Goal: Obtain resource: Download file/media

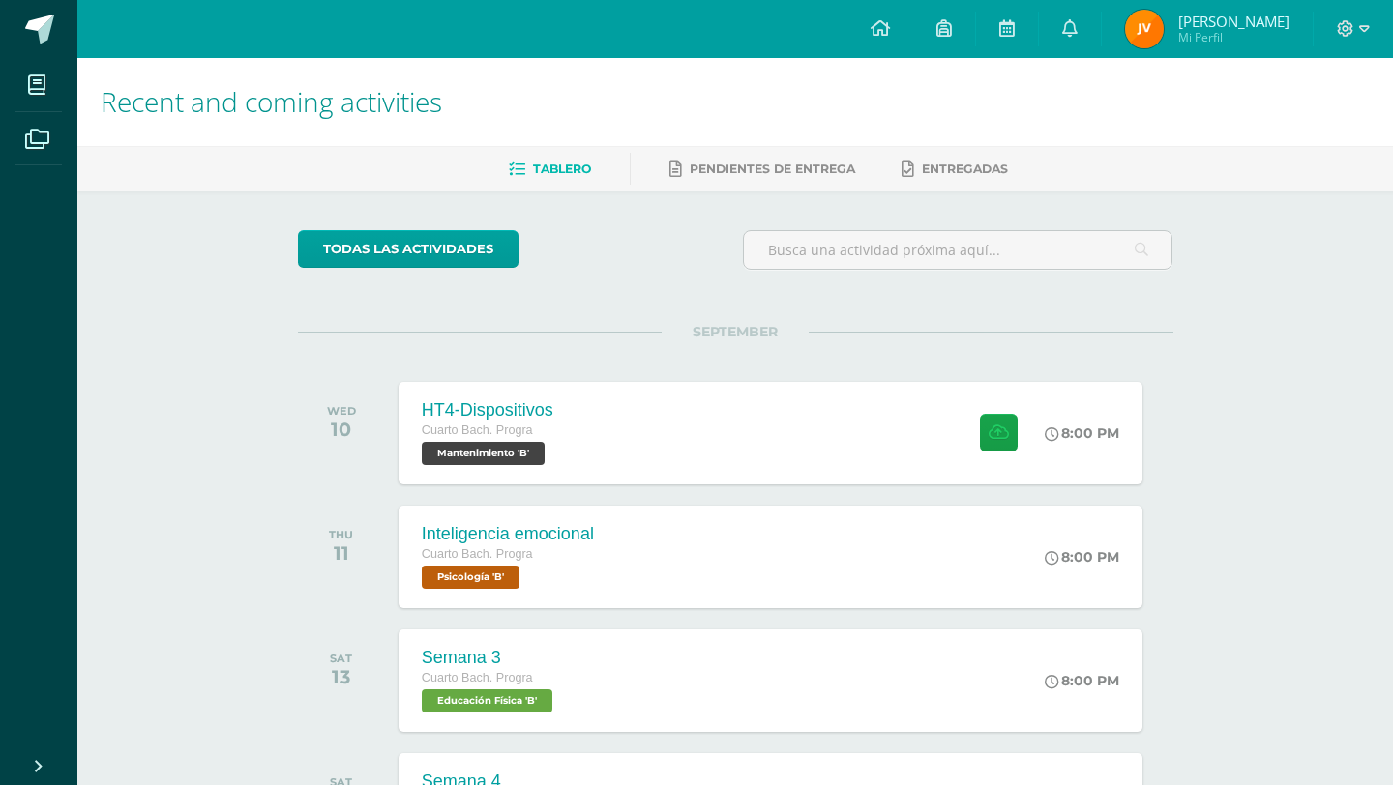
scroll to position [77, 0]
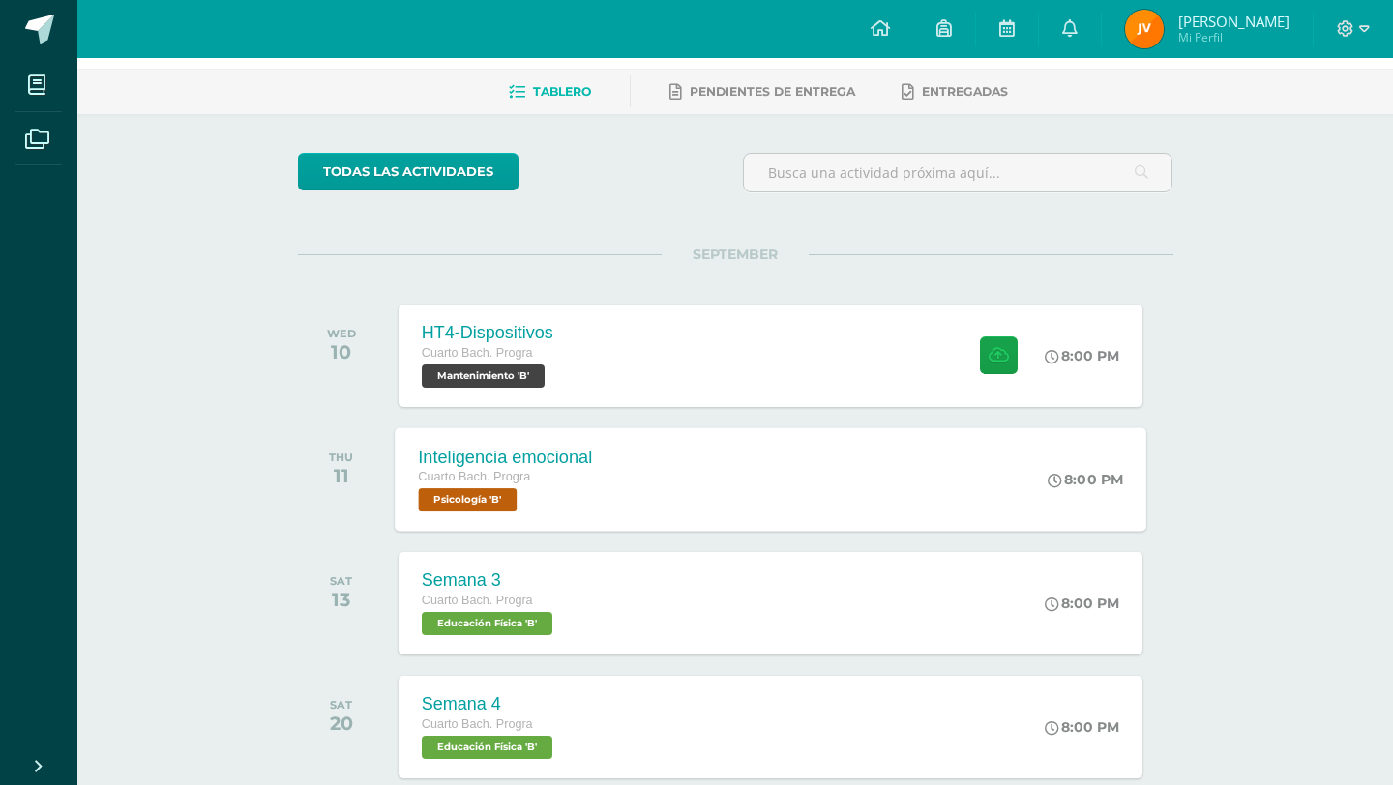
click at [1133, 429] on div "8:00 PM" at bounding box center [1095, 480] width 103 height 104
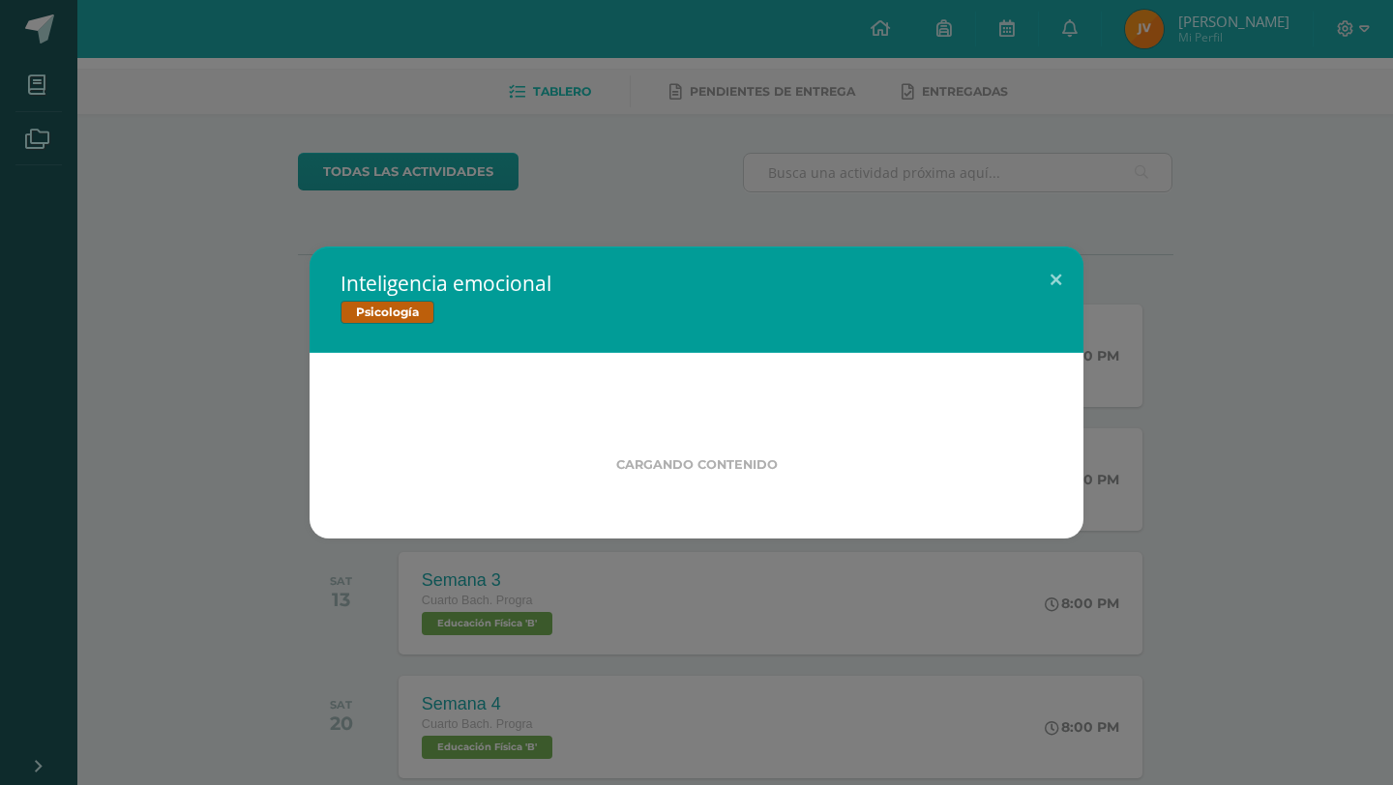
click at [1136, 395] on div "Inteligencia emocional Psicología Cargando contenido" at bounding box center [696, 393] width 1377 height 292
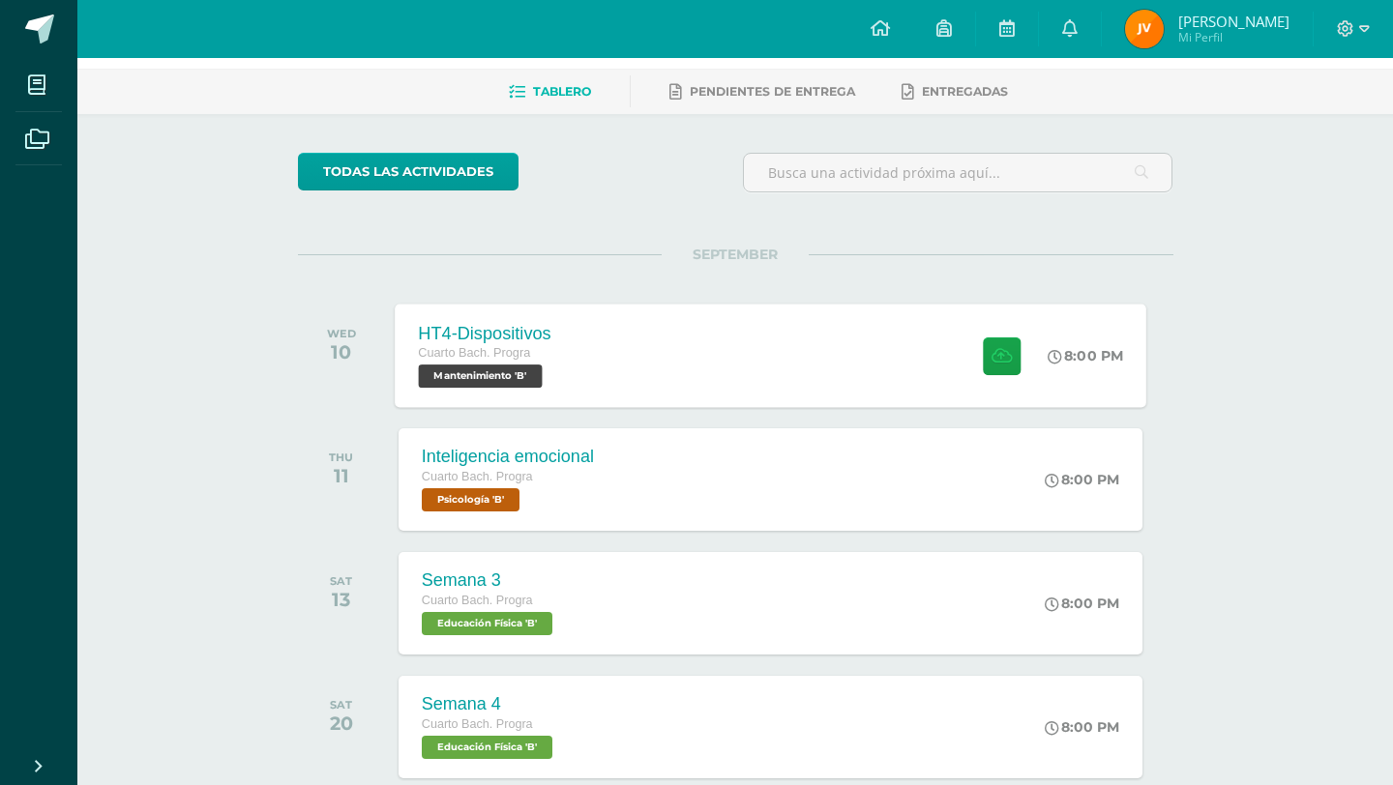
click at [1130, 380] on div "8:00 PM" at bounding box center [1095, 356] width 103 height 104
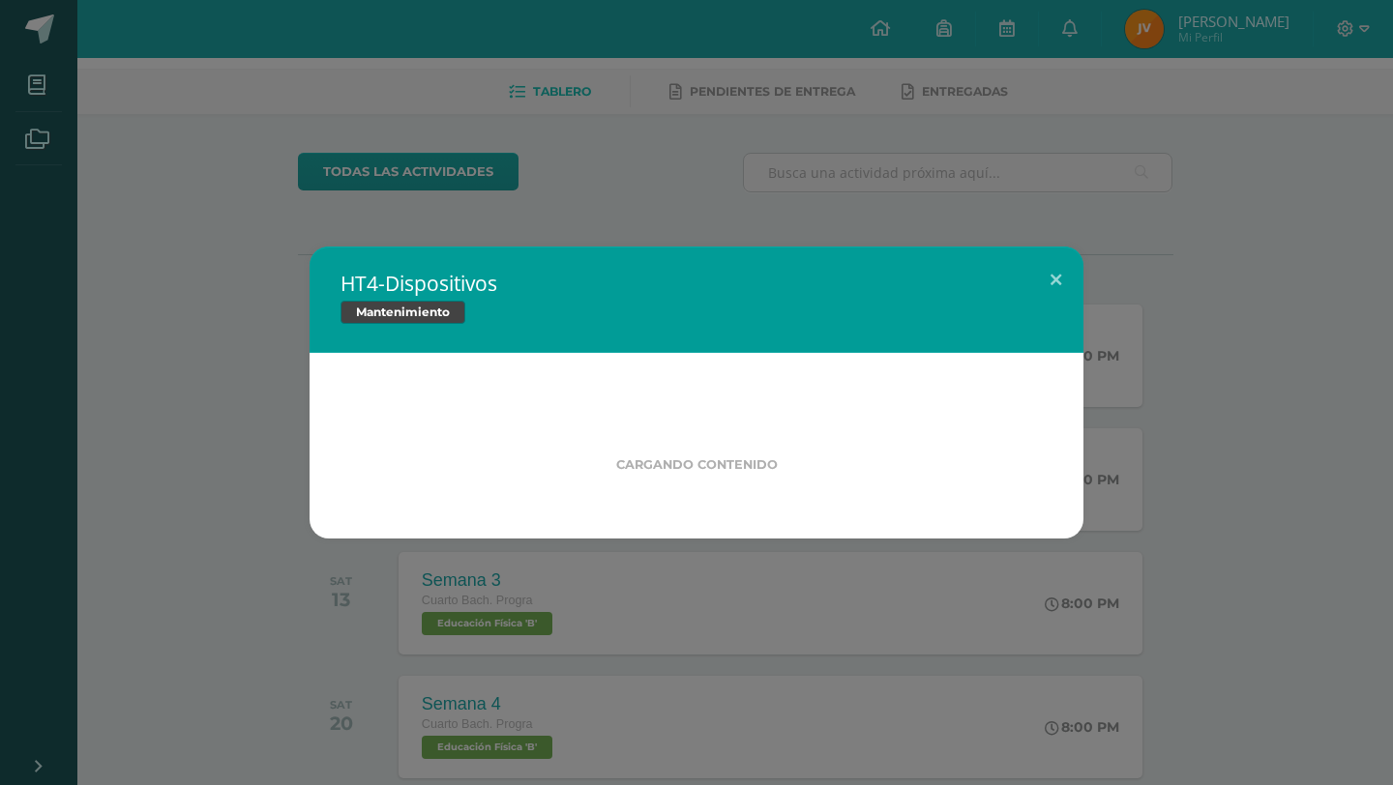
click at [1311, 265] on div "HT4-Dispositivos Mantenimiento Cargando contenido" at bounding box center [696, 393] width 1377 height 292
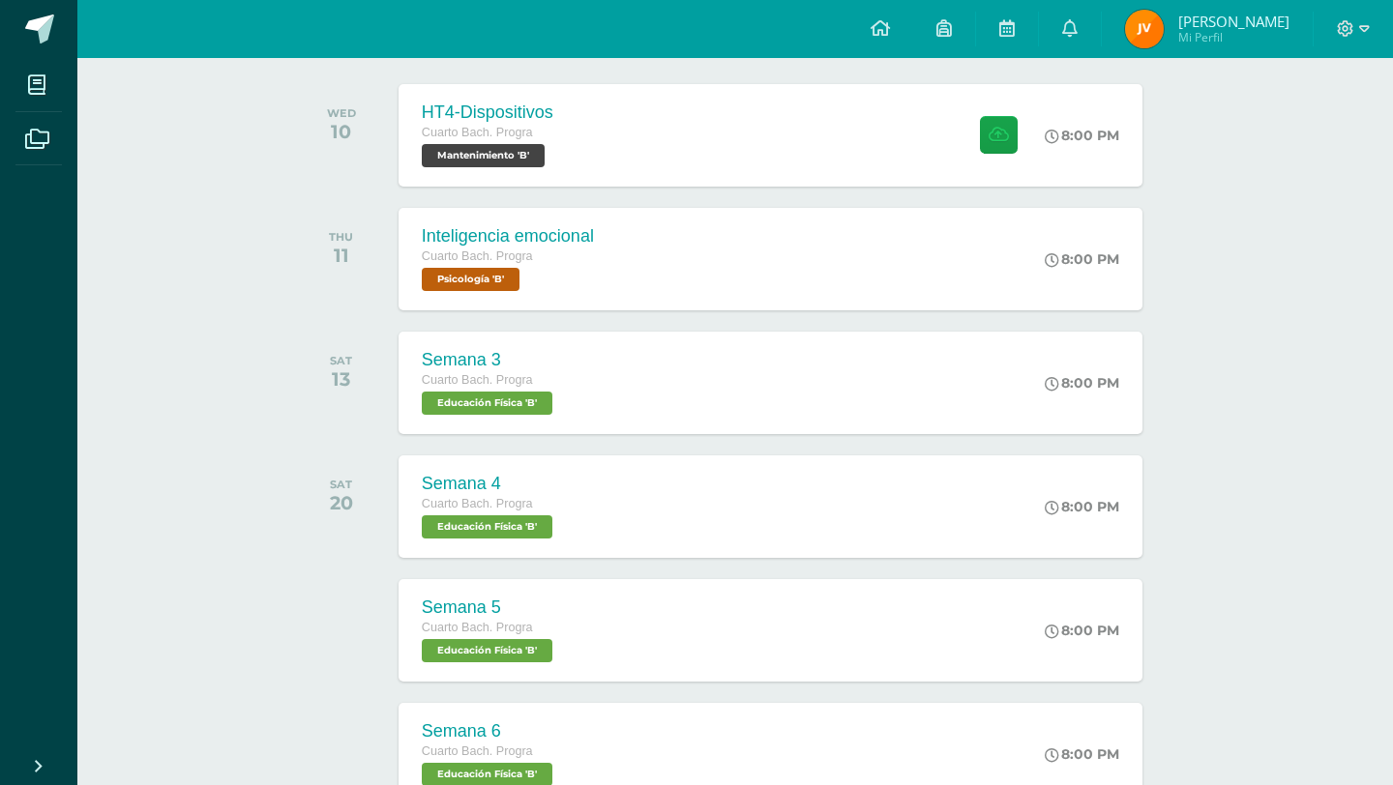
scroll to position [368, 0]
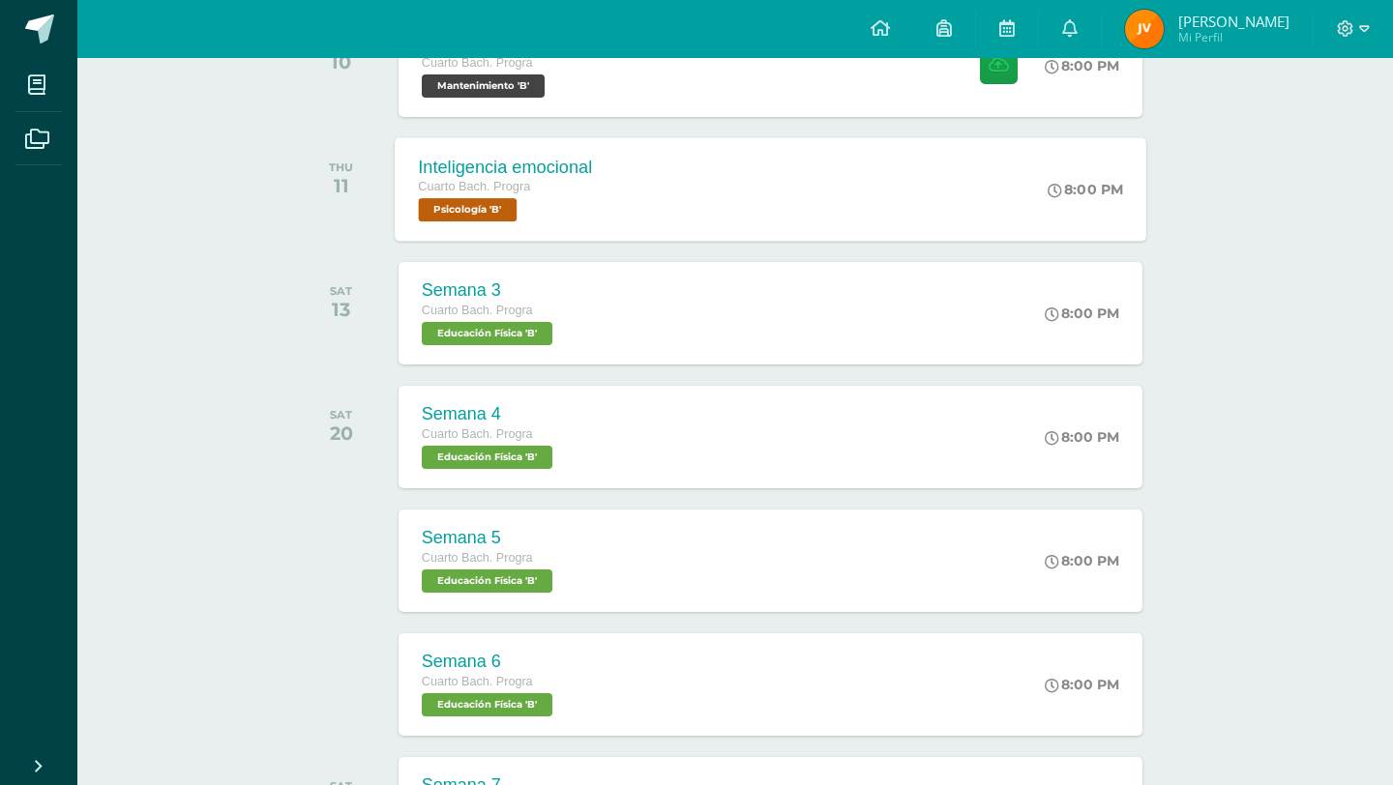
click at [600, 234] on div "Inteligencia emocional Cuarto [PERSON_NAME]. Progra Psicología 'B'" at bounding box center [505, 189] width 221 height 104
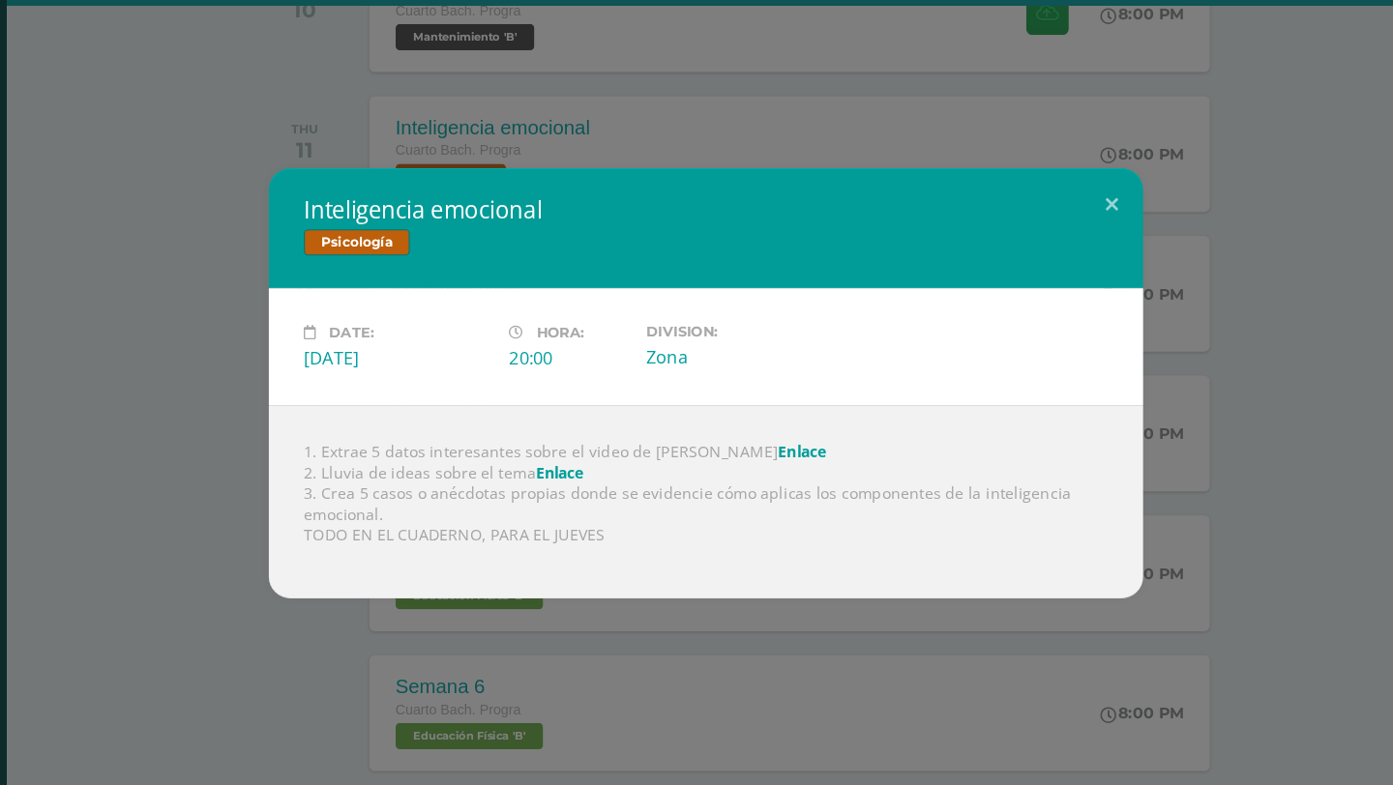
click at [252, 311] on div "Inteligencia emocional Psicología Date: [DATE] Hora: 20:00 Division: Enlace" at bounding box center [696, 392] width 1377 height 381
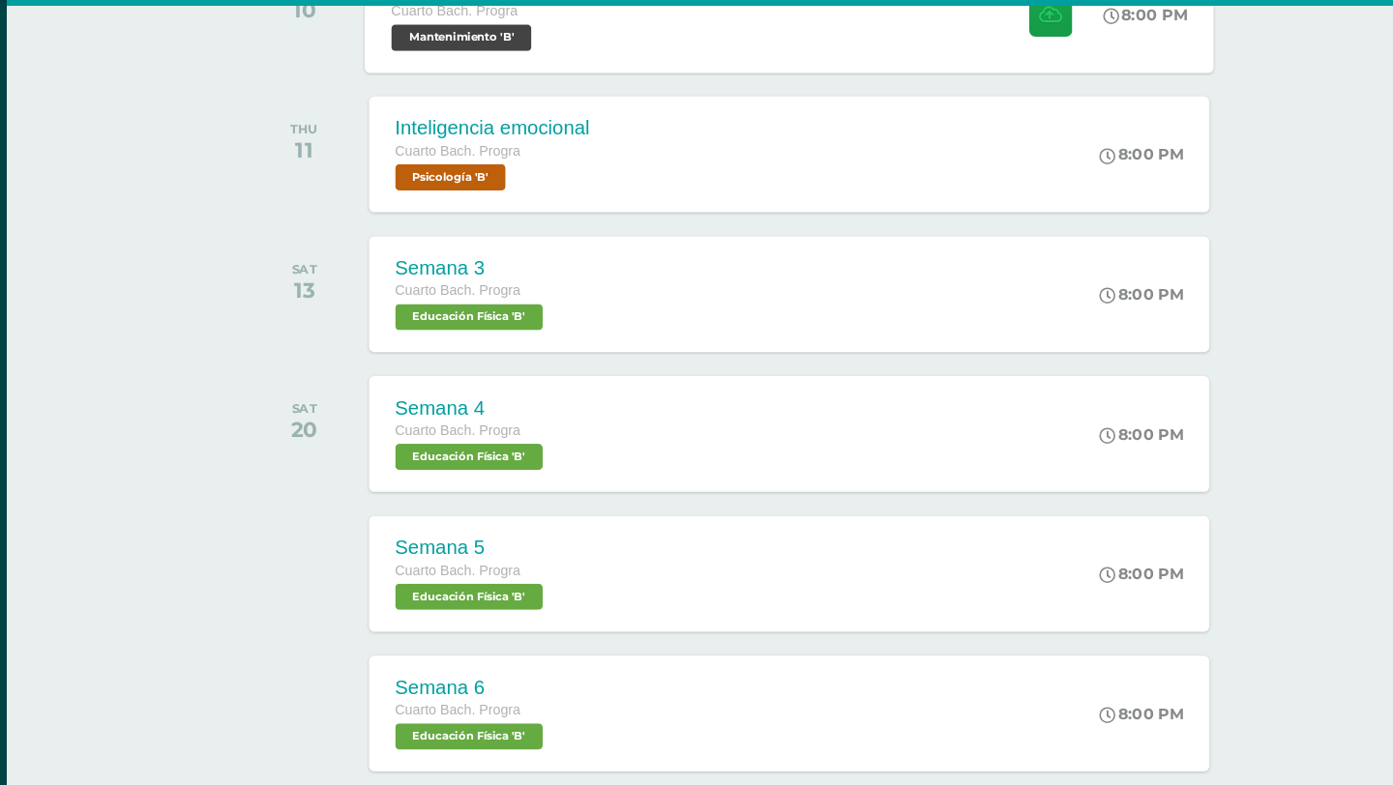
click at [755, 61] on div "HT4-Dispositivos Cuarto [PERSON_NAME]. Progra Mantenimiento 'B' 8:00 PM HT4-Dis…" at bounding box center [771, 66] width 752 height 104
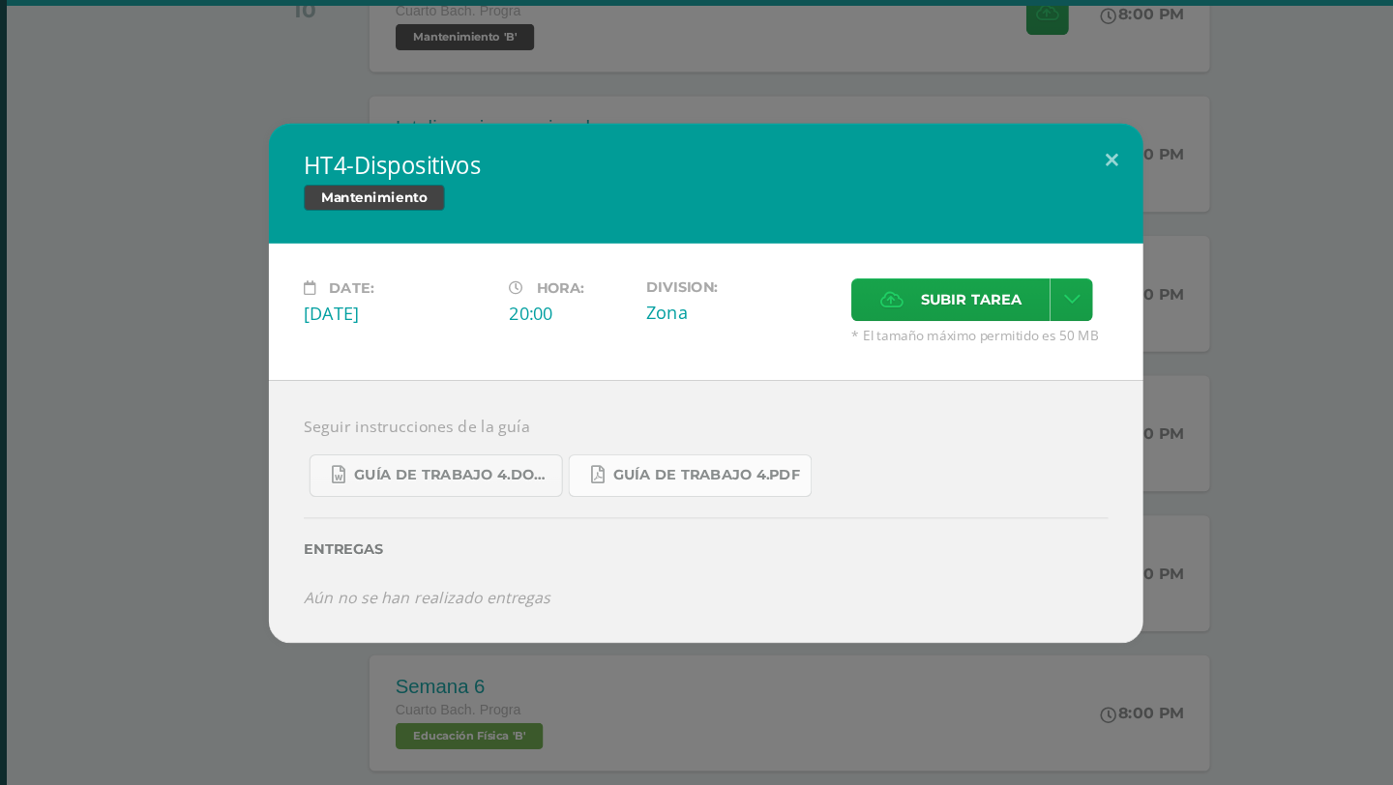
click at [674, 488] on link "Guía de trabajo 4.pdf" at bounding box center [683, 475] width 216 height 38
